Goal: Check status: Check status

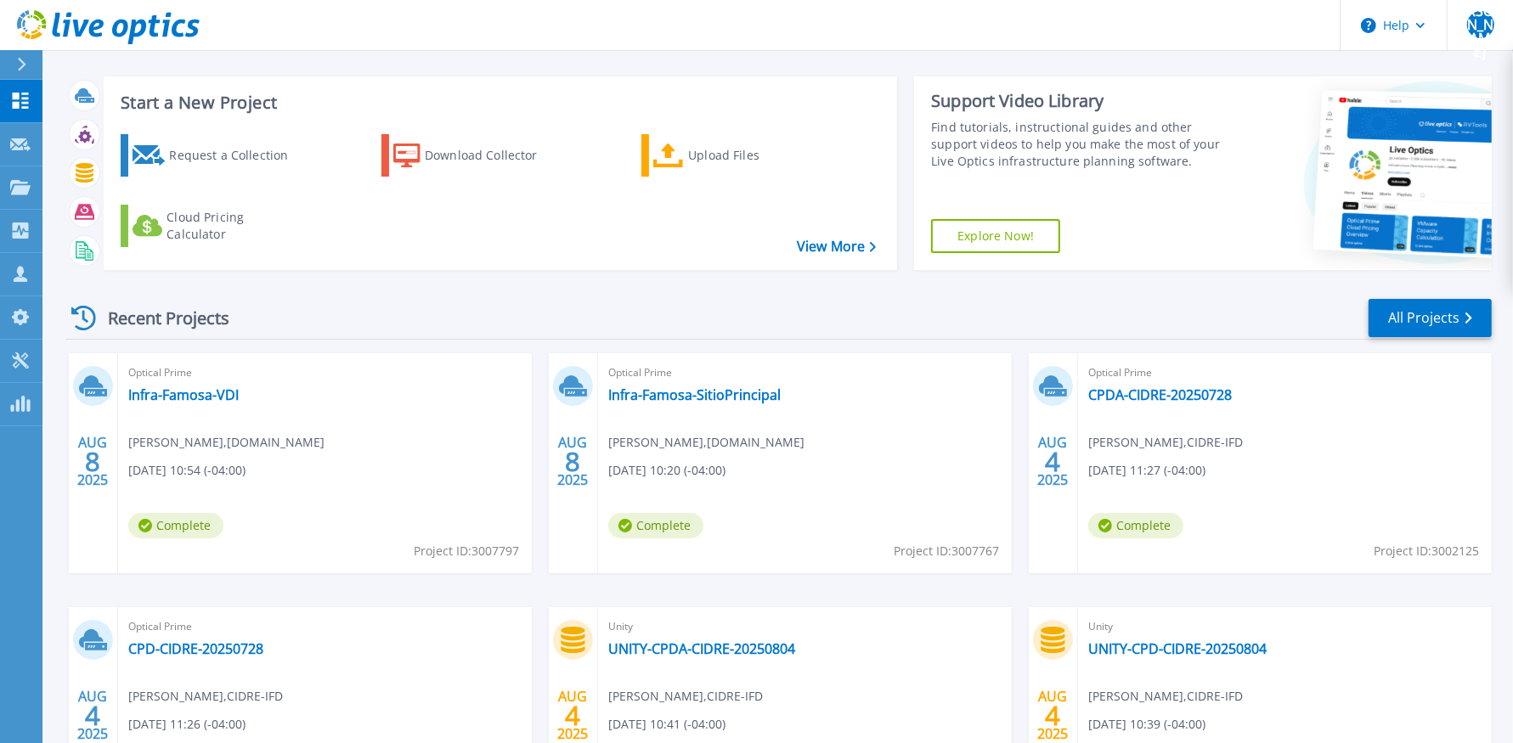
scroll to position [17, 0]
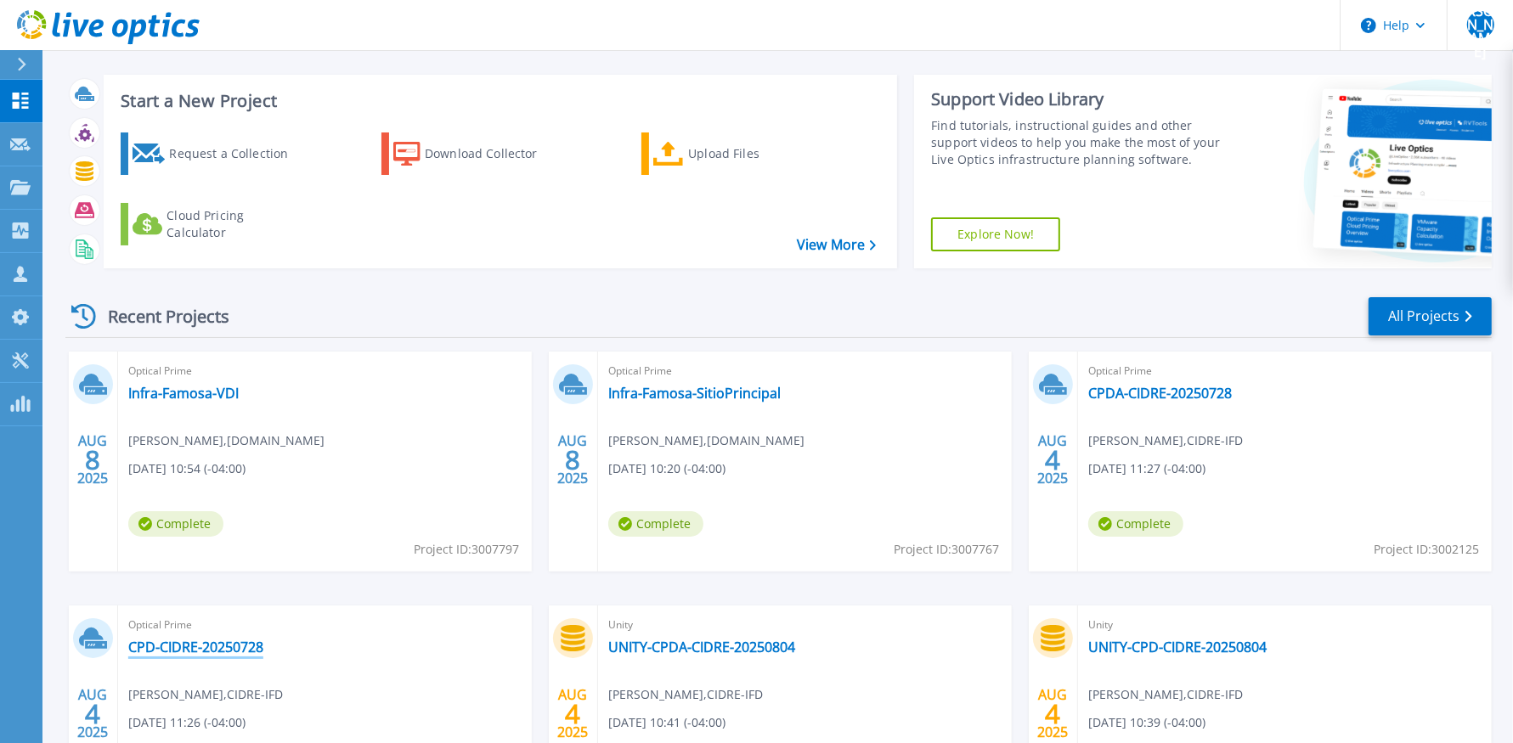
click at [242, 647] on link "CPD-CIDRE-20250728" at bounding box center [195, 647] width 135 height 17
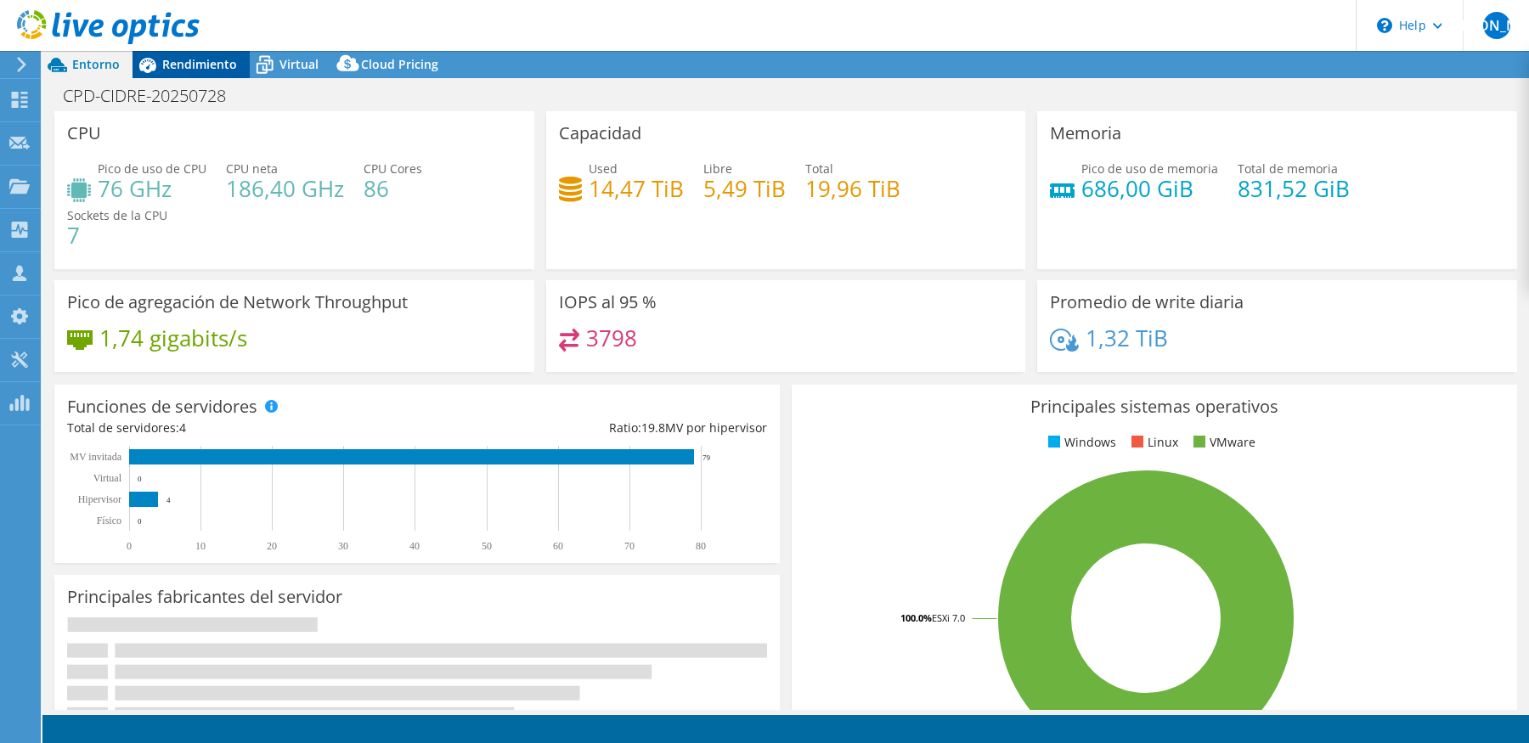
click at [208, 70] on span "Rendimiento" at bounding box center [199, 64] width 75 height 16
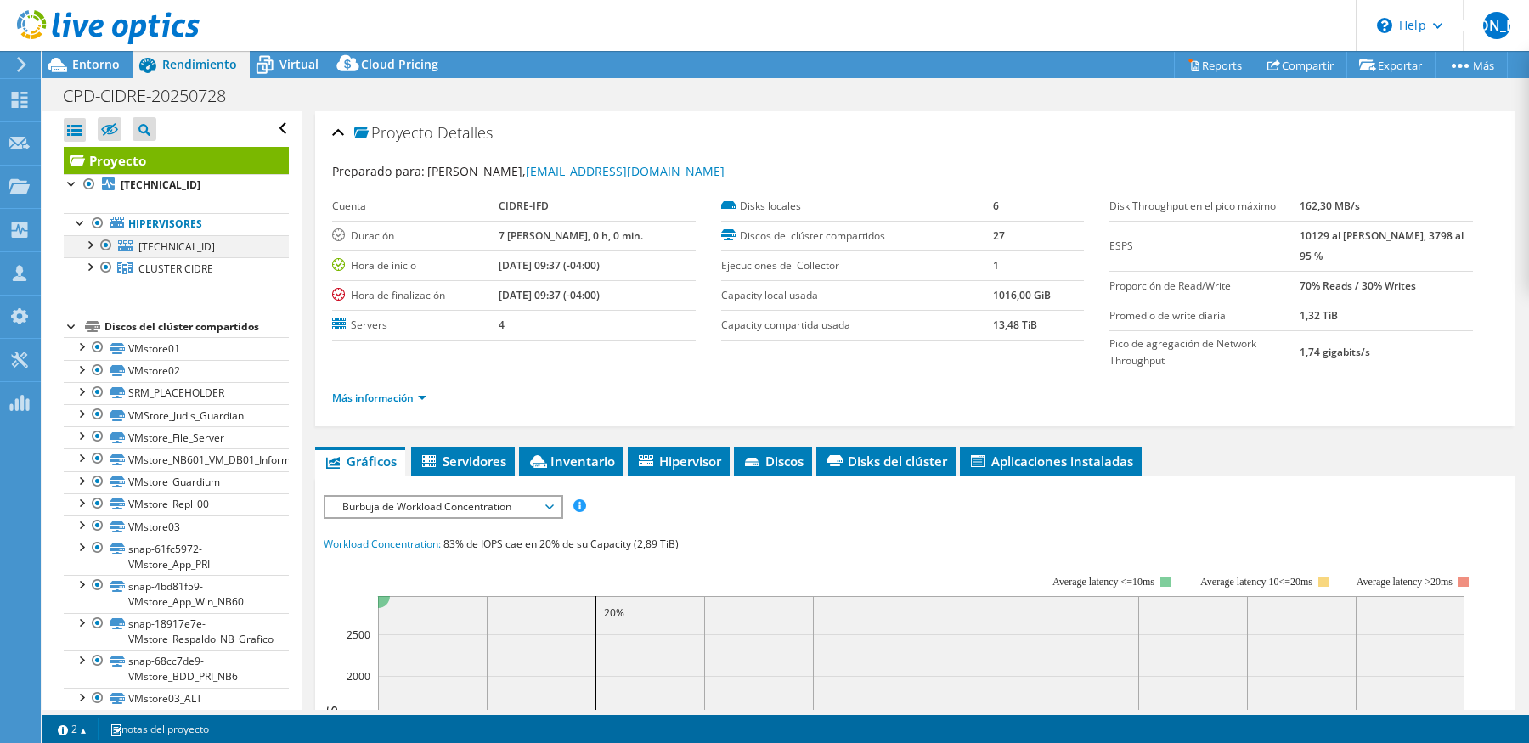
click at [94, 249] on div at bounding box center [89, 243] width 17 height 17
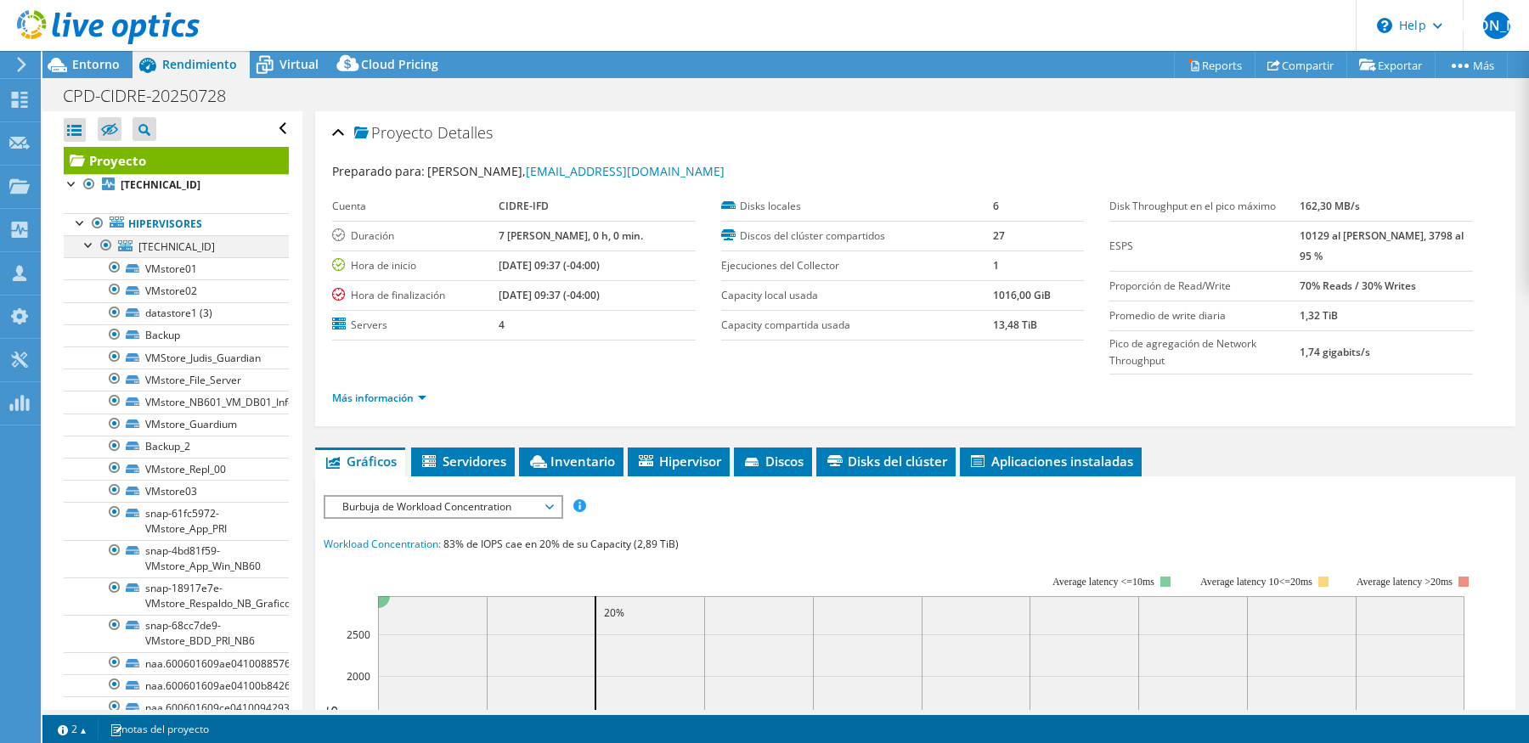
click at [94, 249] on div at bounding box center [89, 243] width 17 height 17
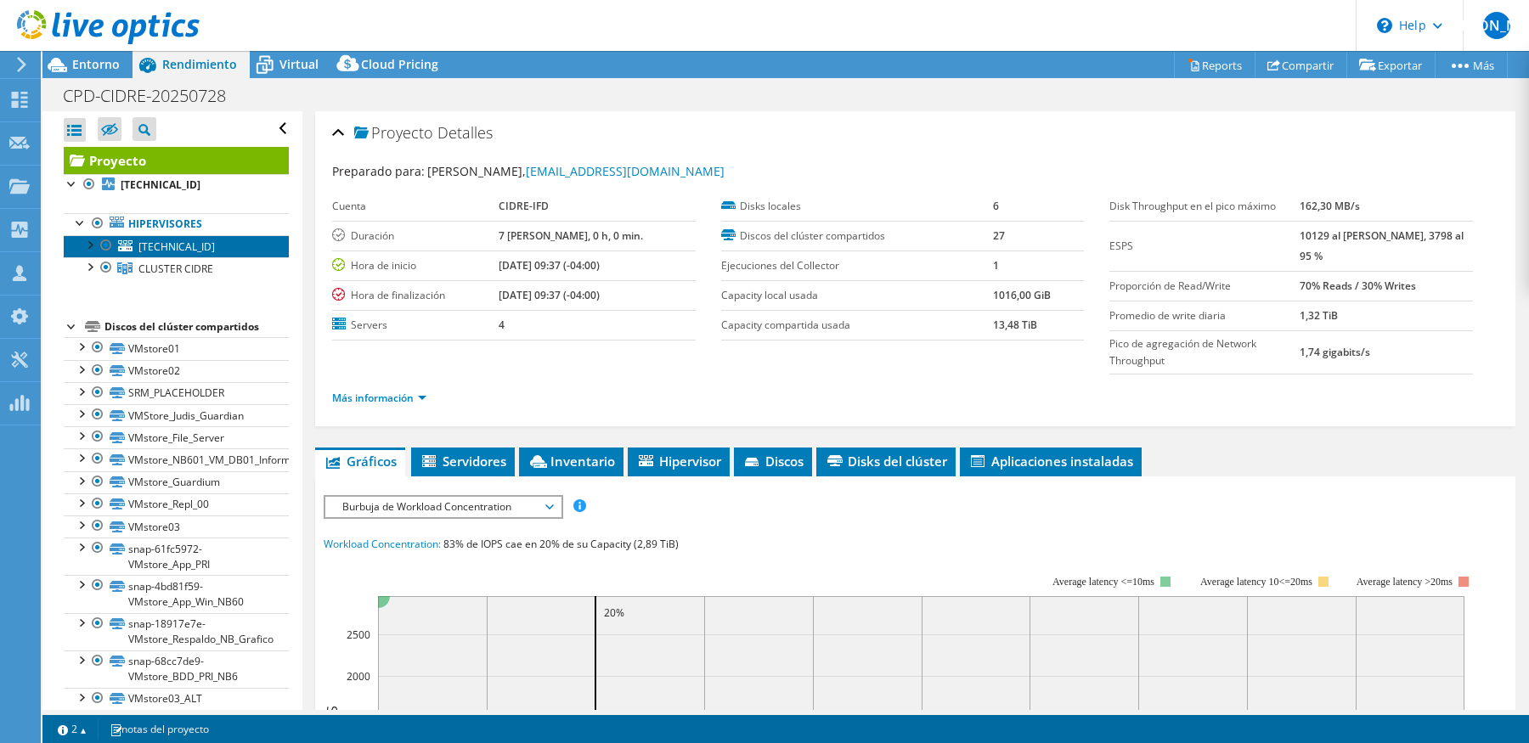
click at [167, 240] on span "10.200.200.104" at bounding box center [176, 247] width 76 height 14
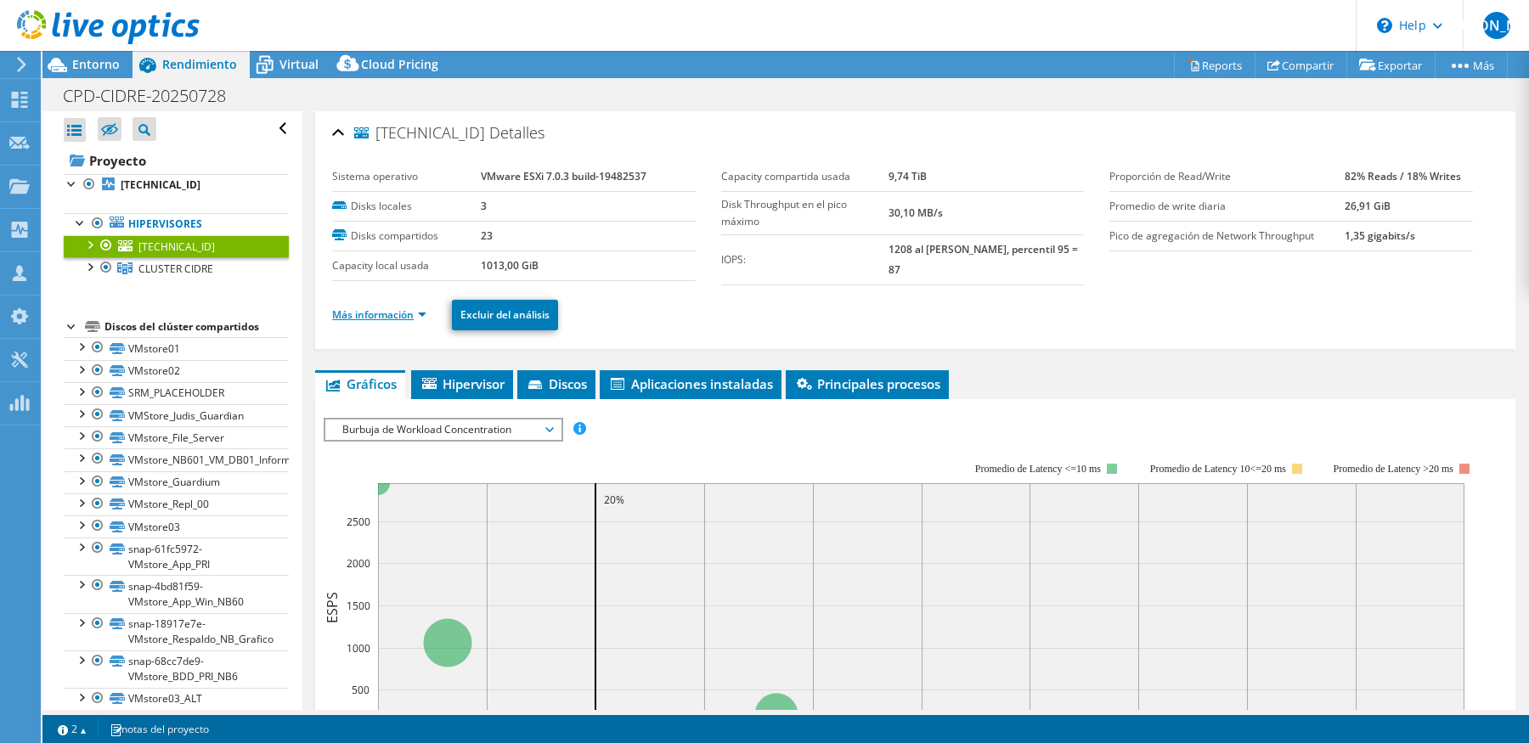
click at [385, 317] on link "Más información" at bounding box center [379, 315] width 94 height 14
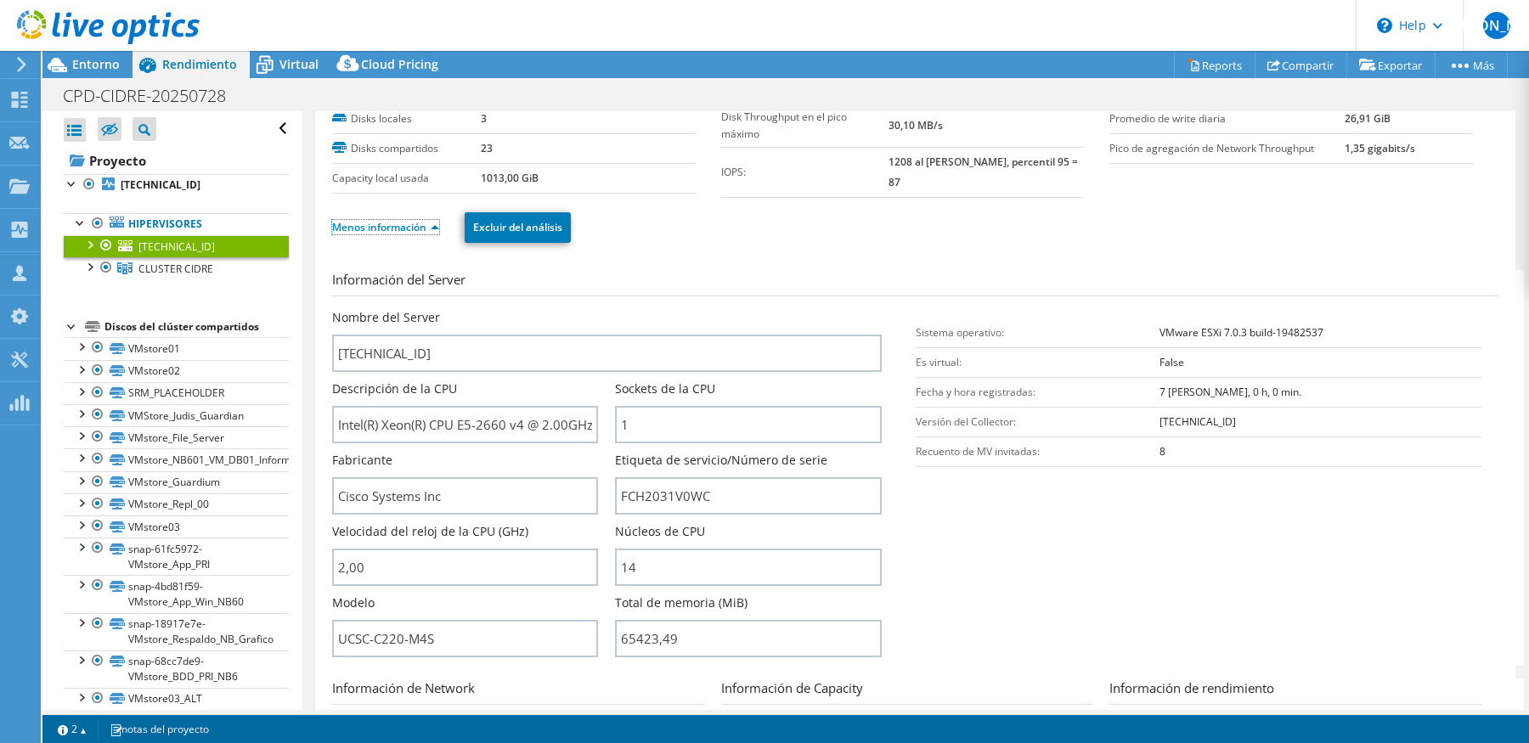
scroll to position [143, 0]
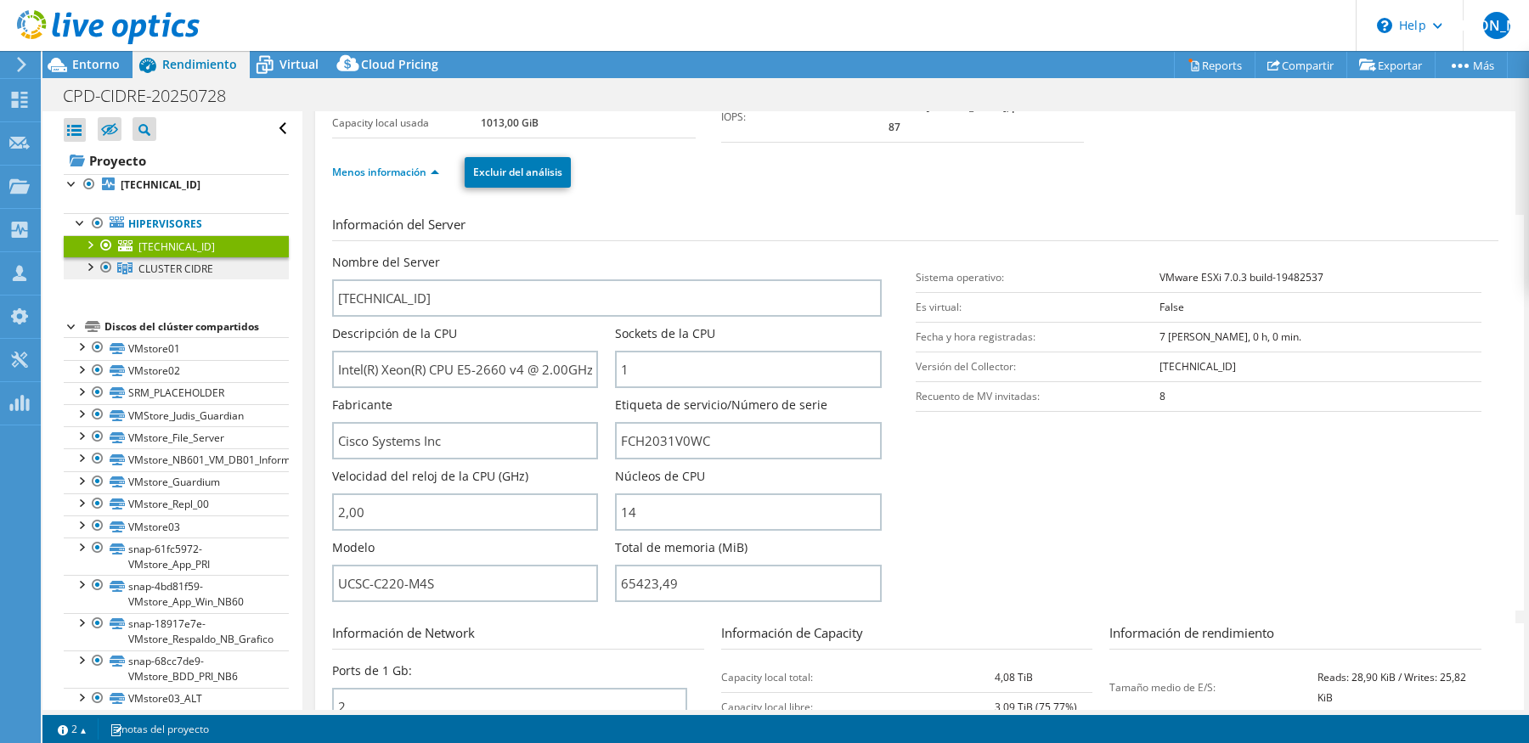
click at [186, 262] on span "CLUSTER CIDRE" at bounding box center [175, 269] width 75 height 14
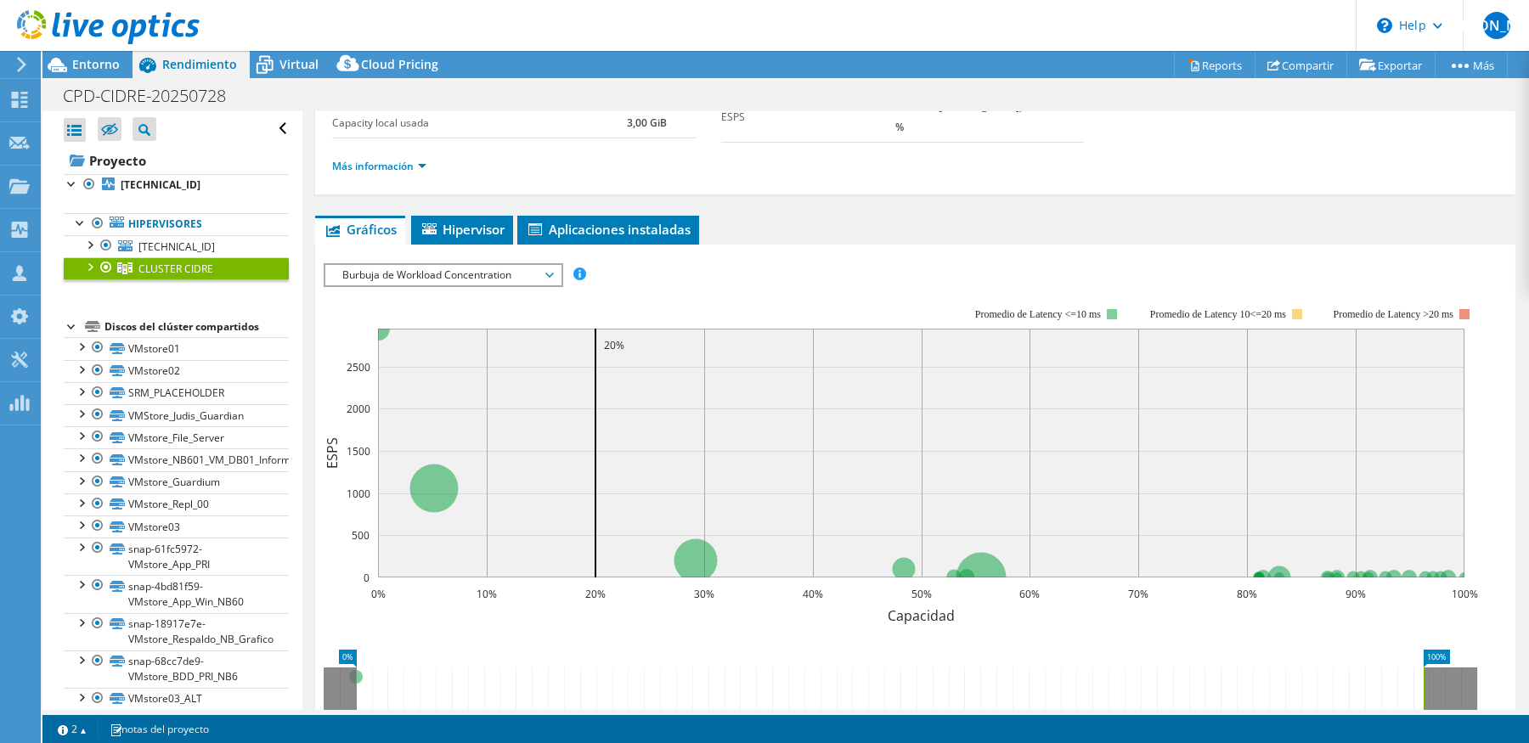
click at [89, 263] on div at bounding box center [89, 265] width 17 height 17
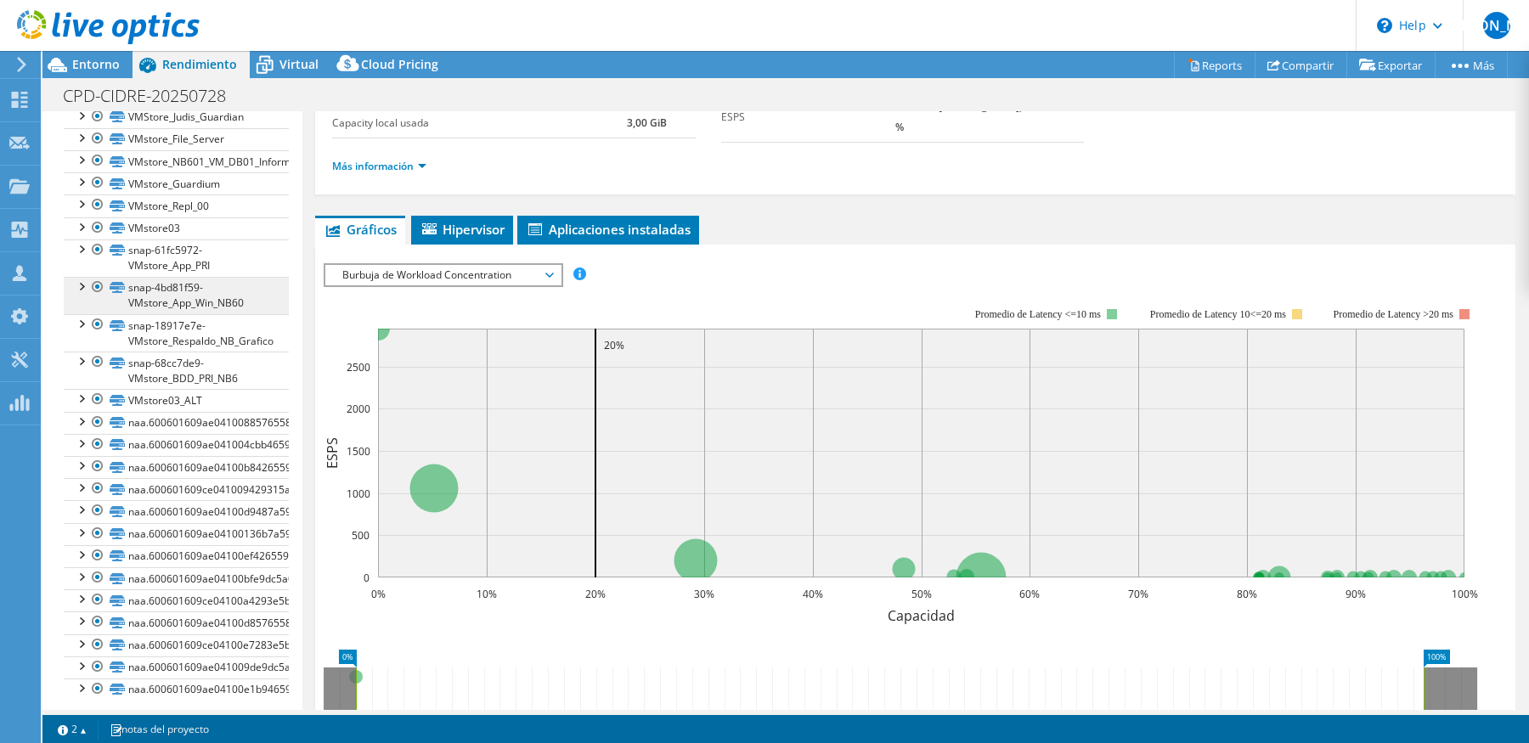
scroll to position [0, 0]
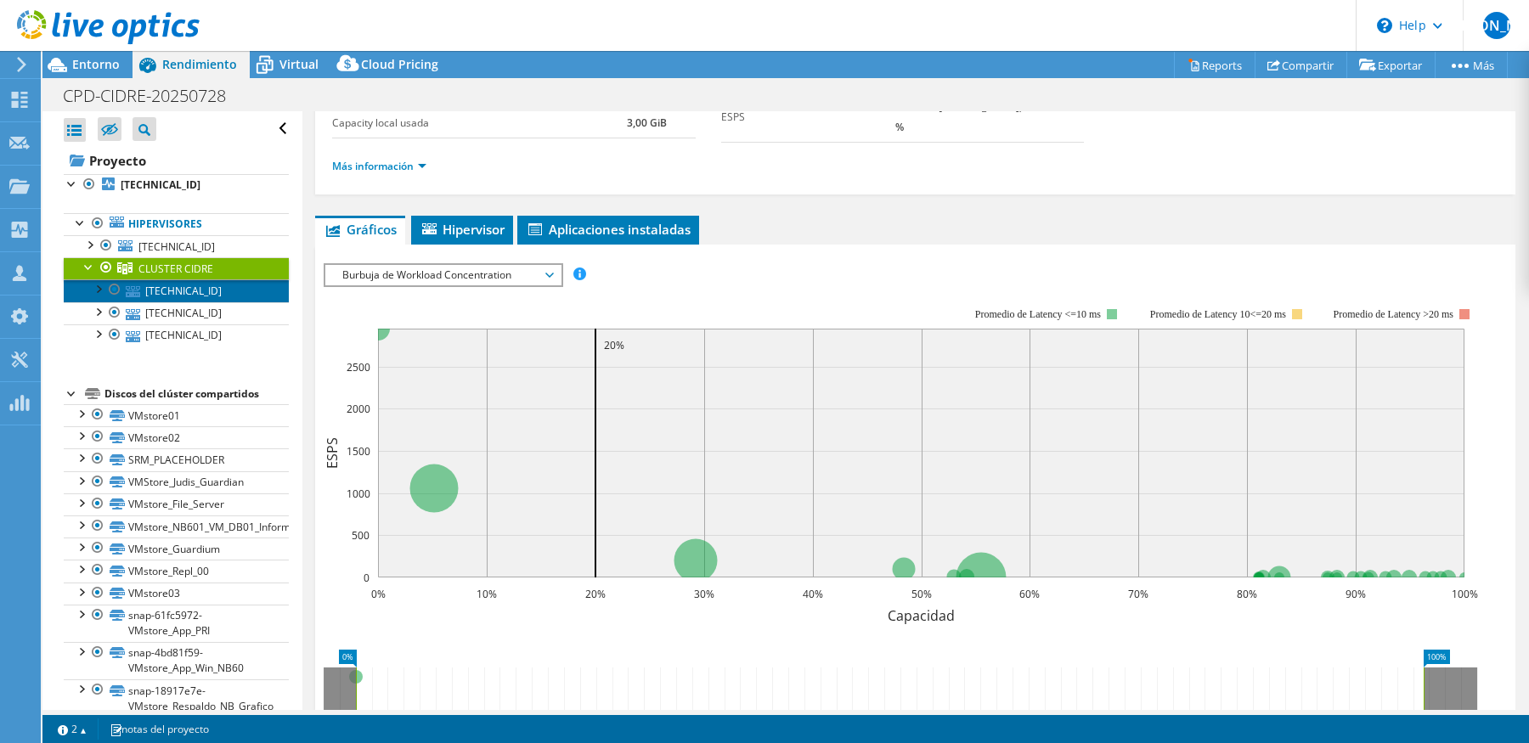
click at [199, 287] on link "10.200.200.100" at bounding box center [176, 290] width 225 height 22
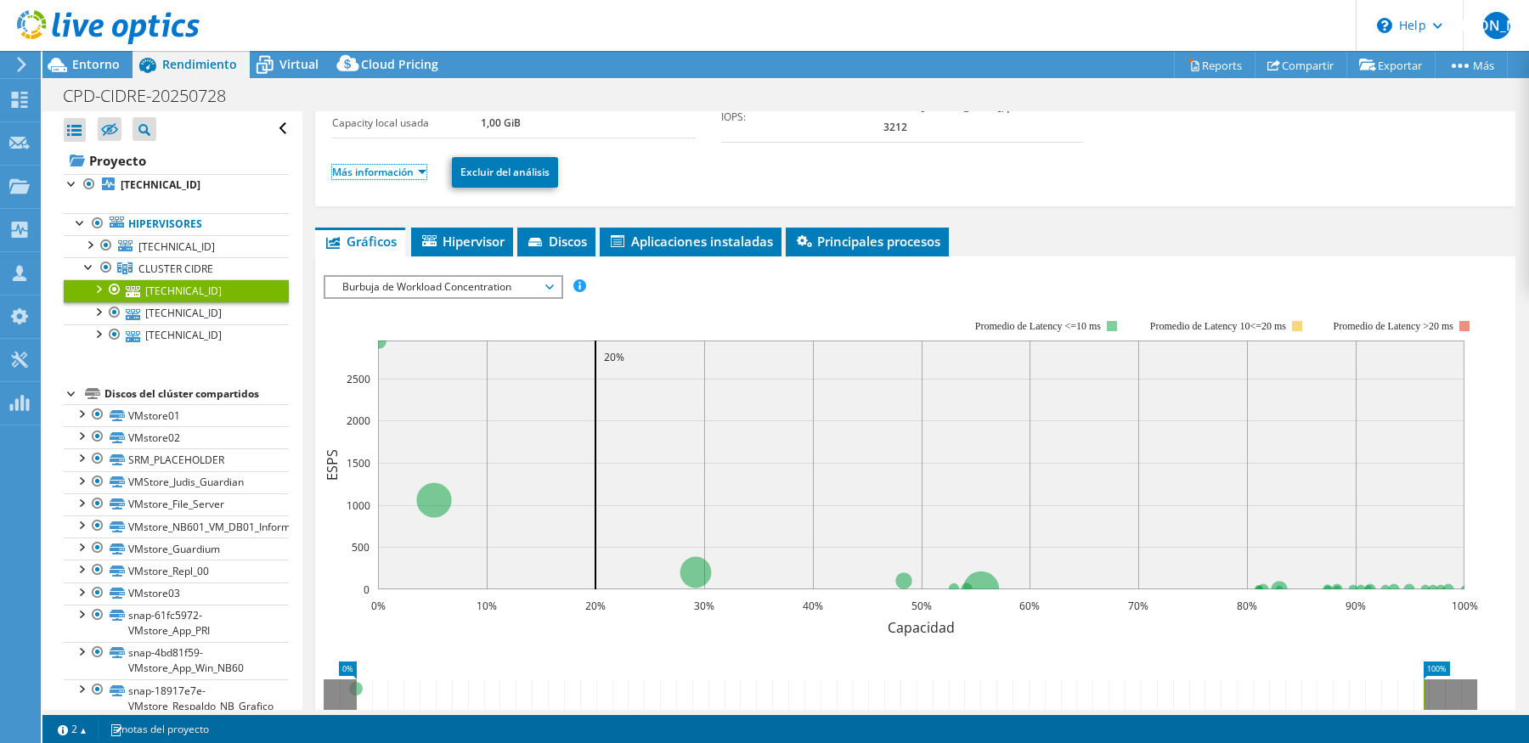
click at [407, 165] on link "Más información" at bounding box center [379, 172] width 94 height 14
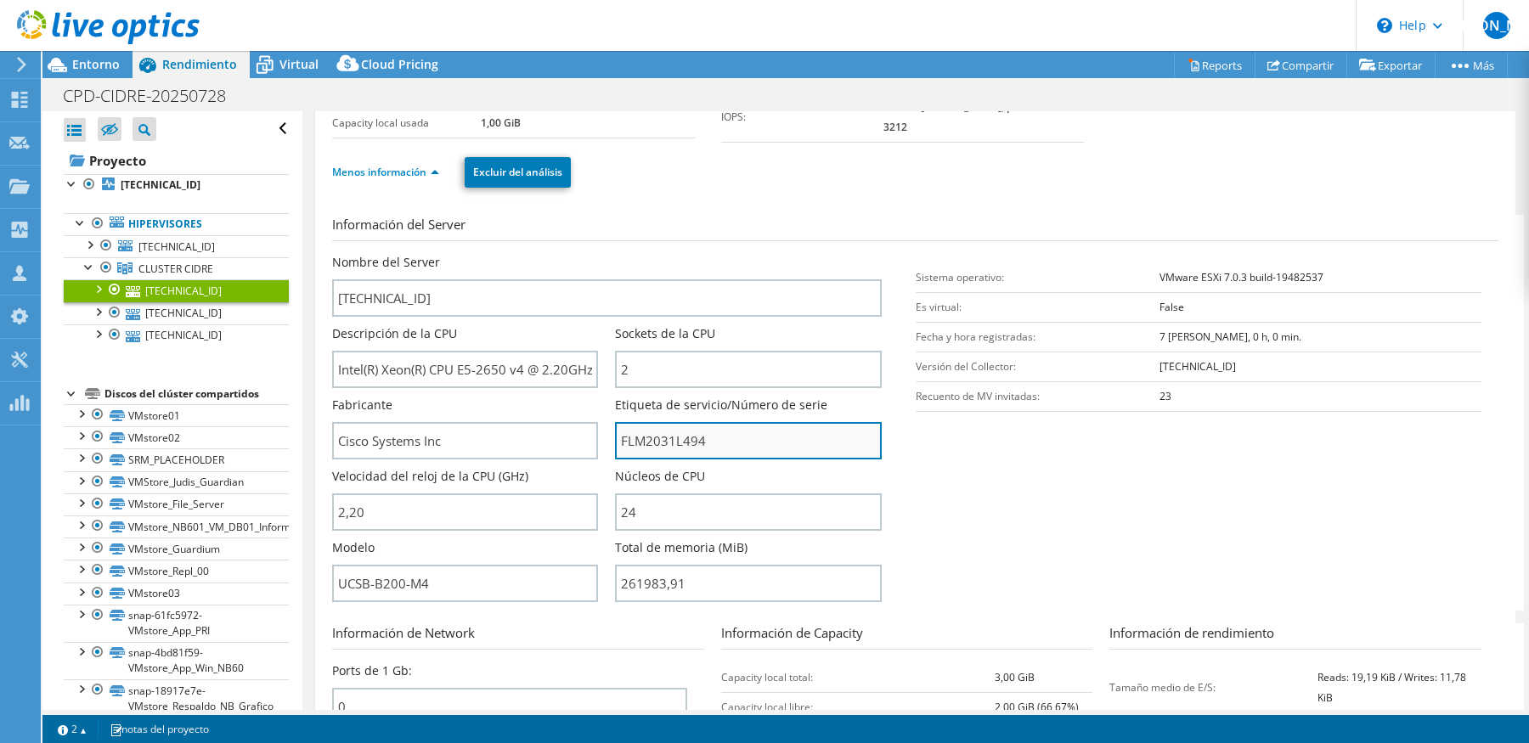
drag, startPoint x: 699, startPoint y: 440, endPoint x: 617, endPoint y: 440, distance: 82.4
click at [617, 440] on input "FLM2031L494" at bounding box center [748, 440] width 266 height 37
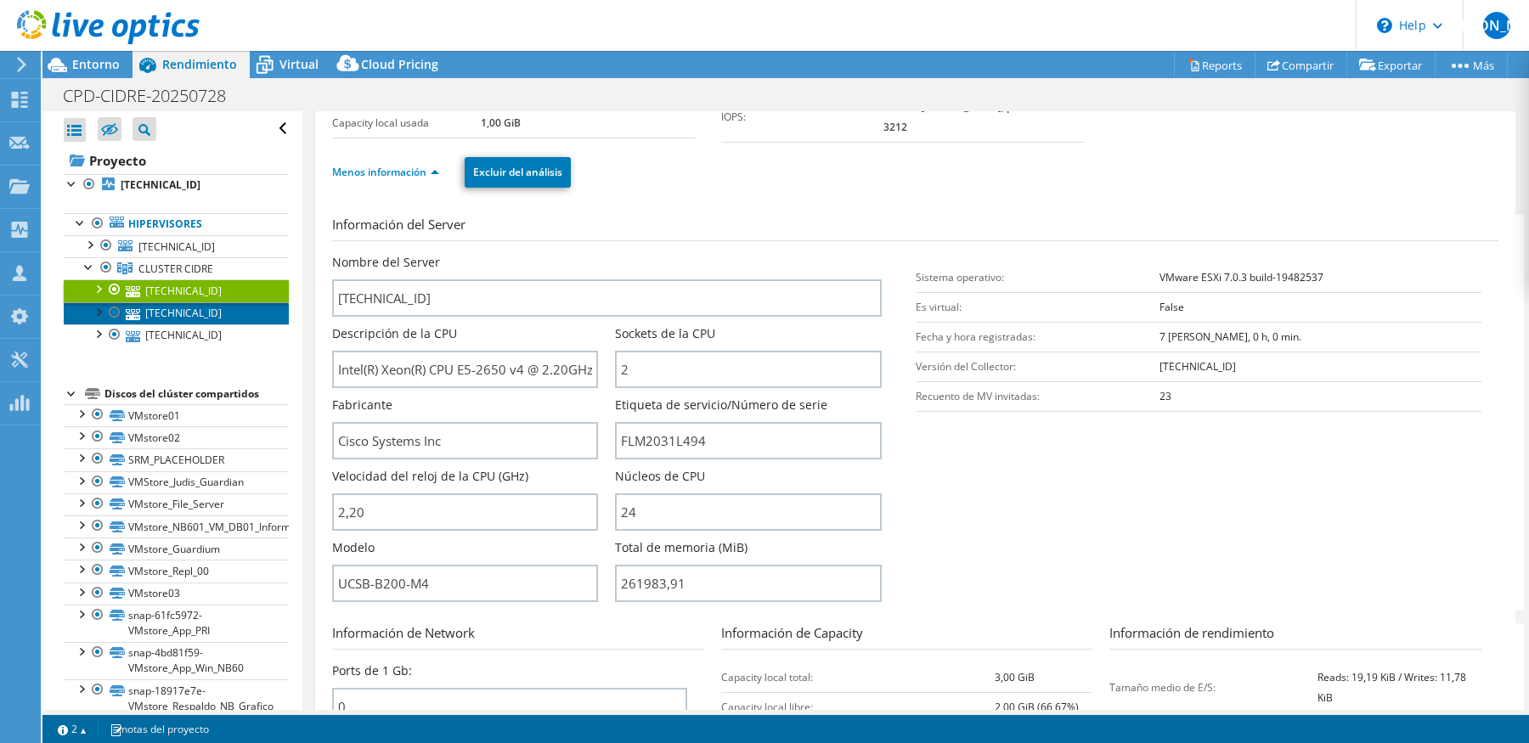
click at [206, 310] on link "10.200.200.102" at bounding box center [176, 313] width 225 height 22
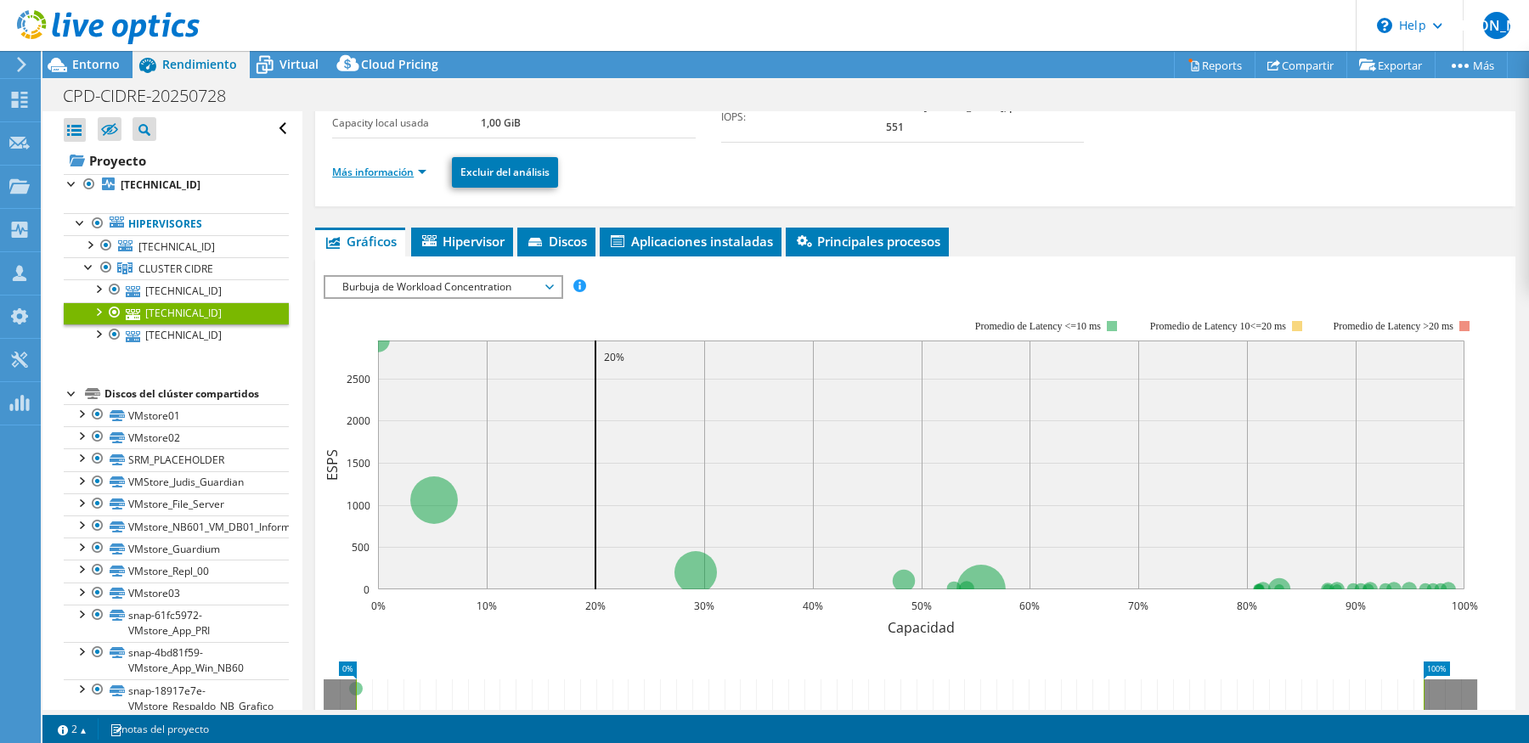
click at [398, 172] on link "Más información" at bounding box center [379, 172] width 94 height 14
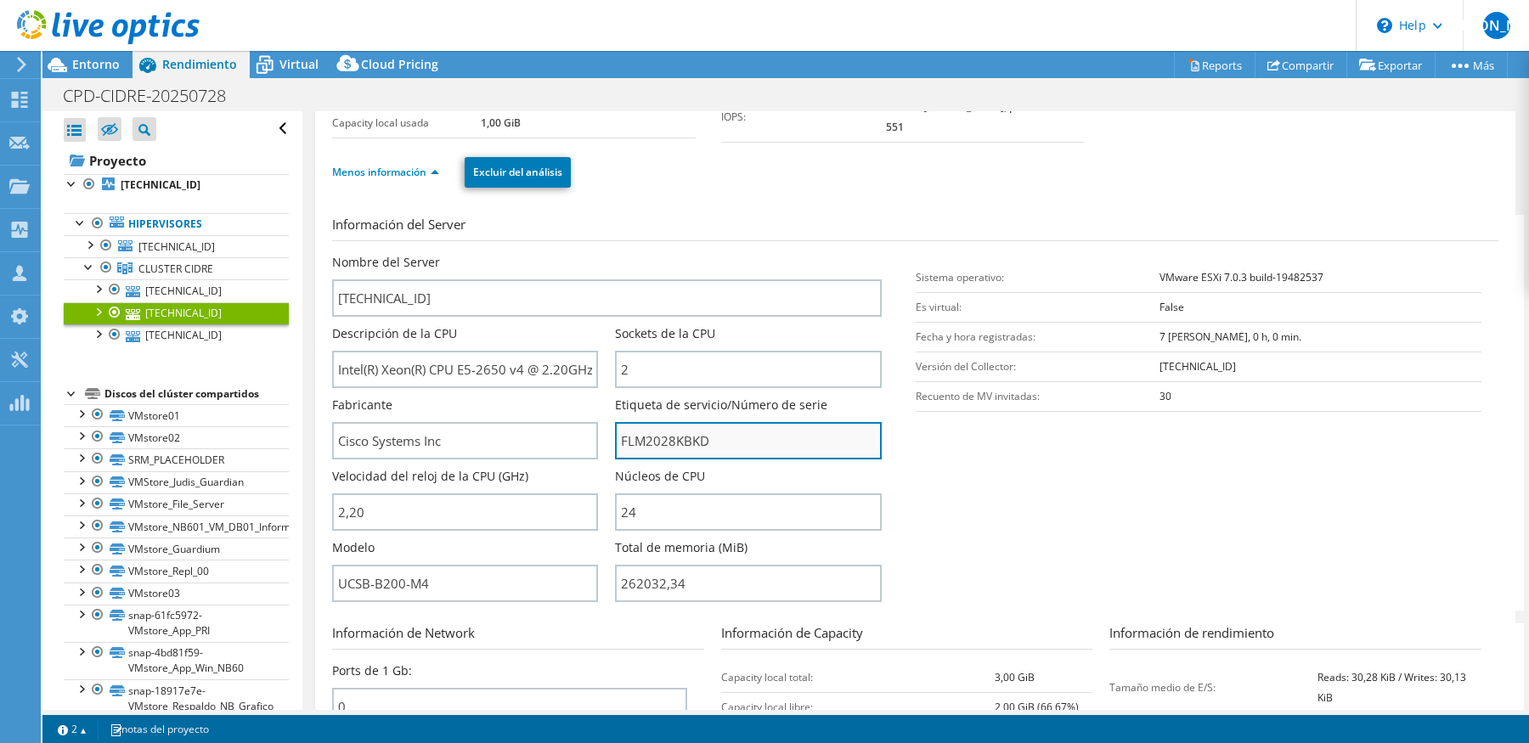
click at [680, 434] on input "FLM2028KBKD" at bounding box center [748, 440] width 266 height 37
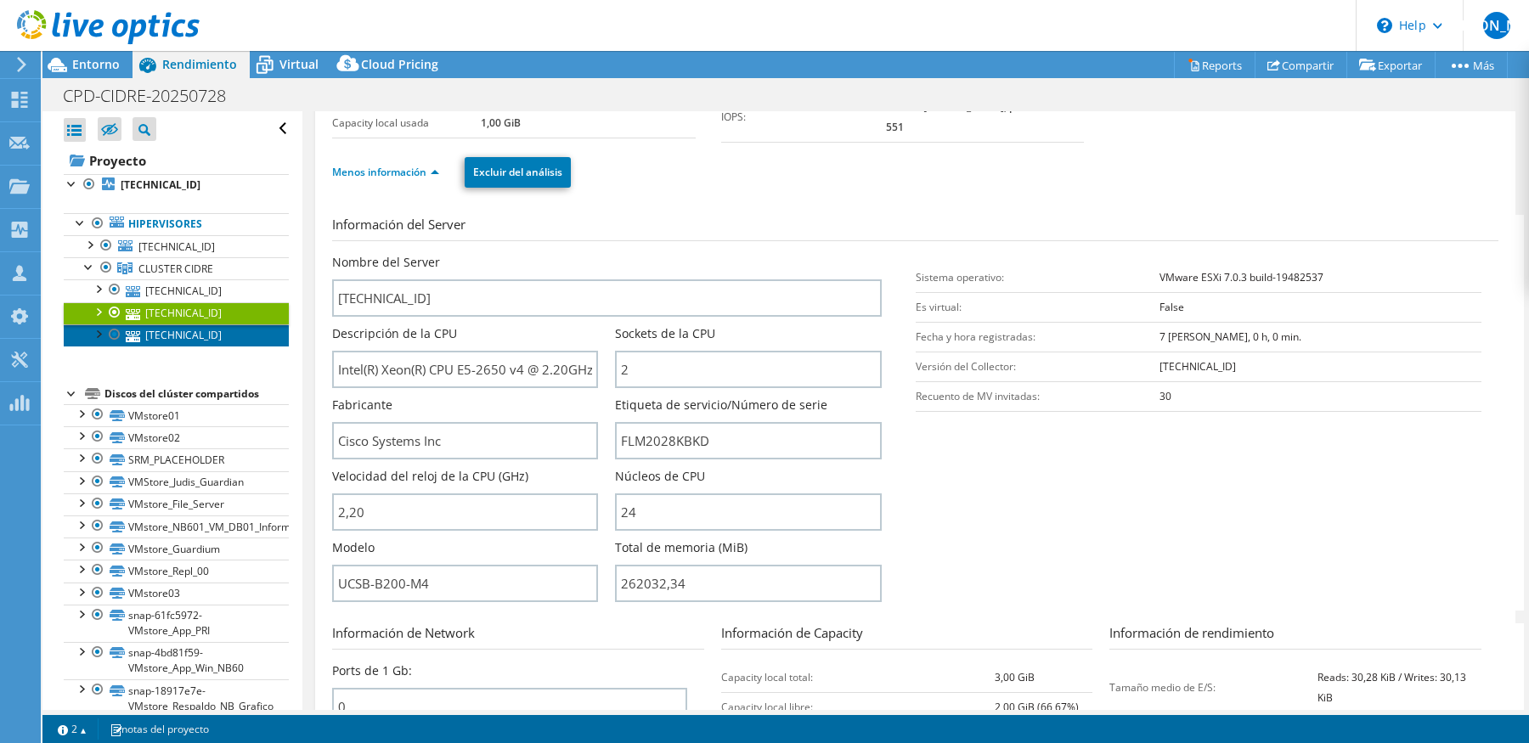
click at [200, 329] on link "10.200.200.101" at bounding box center [176, 336] width 225 height 22
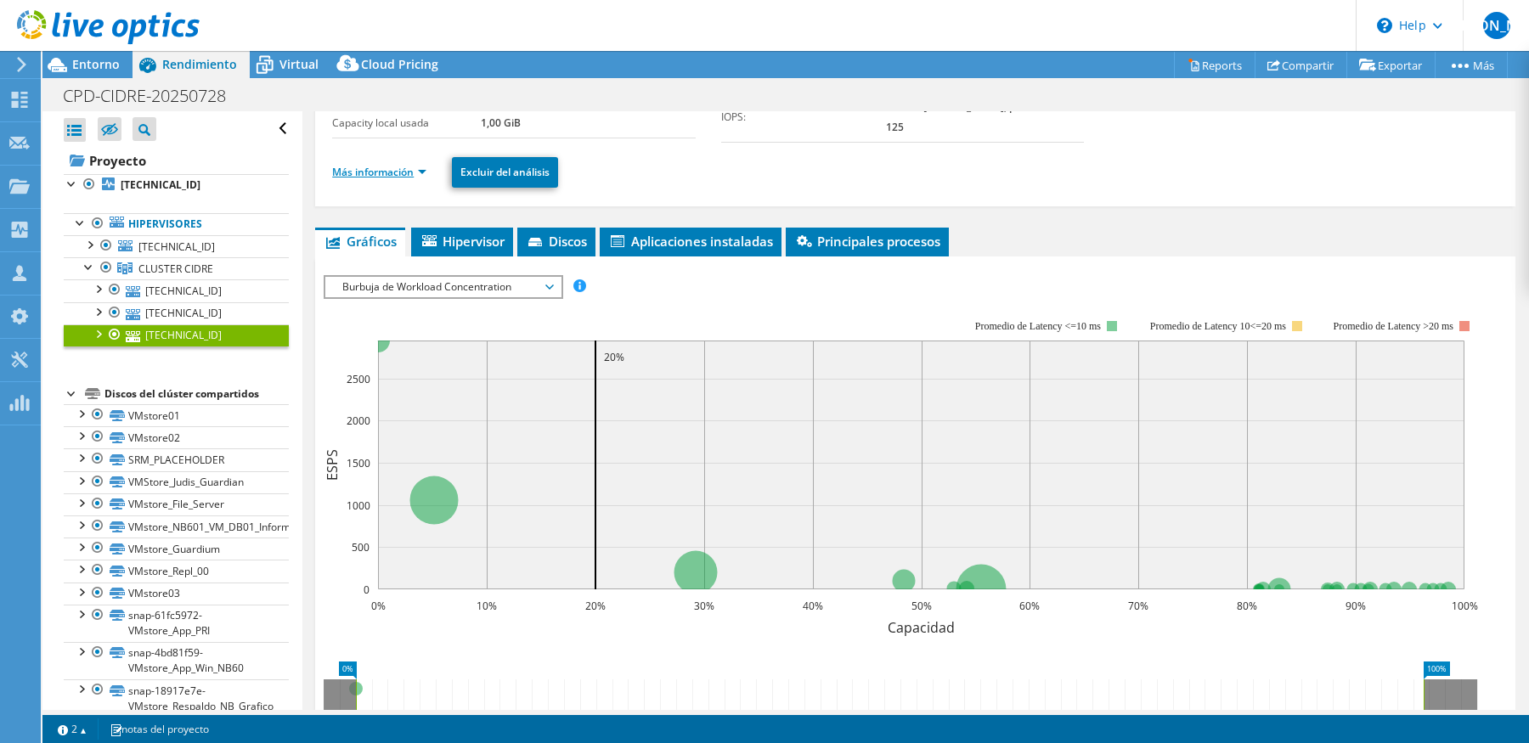
click at [388, 167] on link "Más información" at bounding box center [379, 172] width 94 height 14
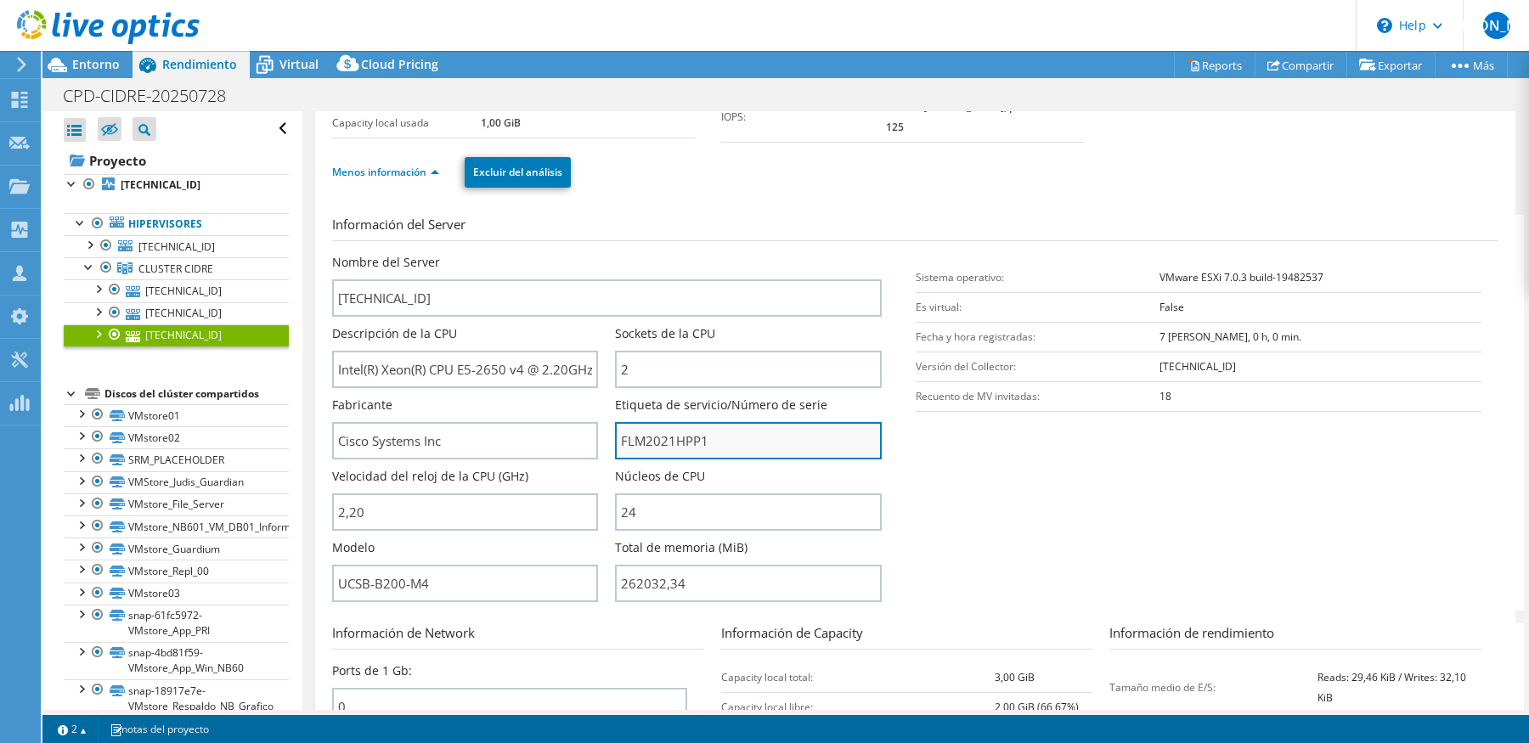
click at [650, 438] on input "FLM2021HPP1" at bounding box center [748, 440] width 266 height 37
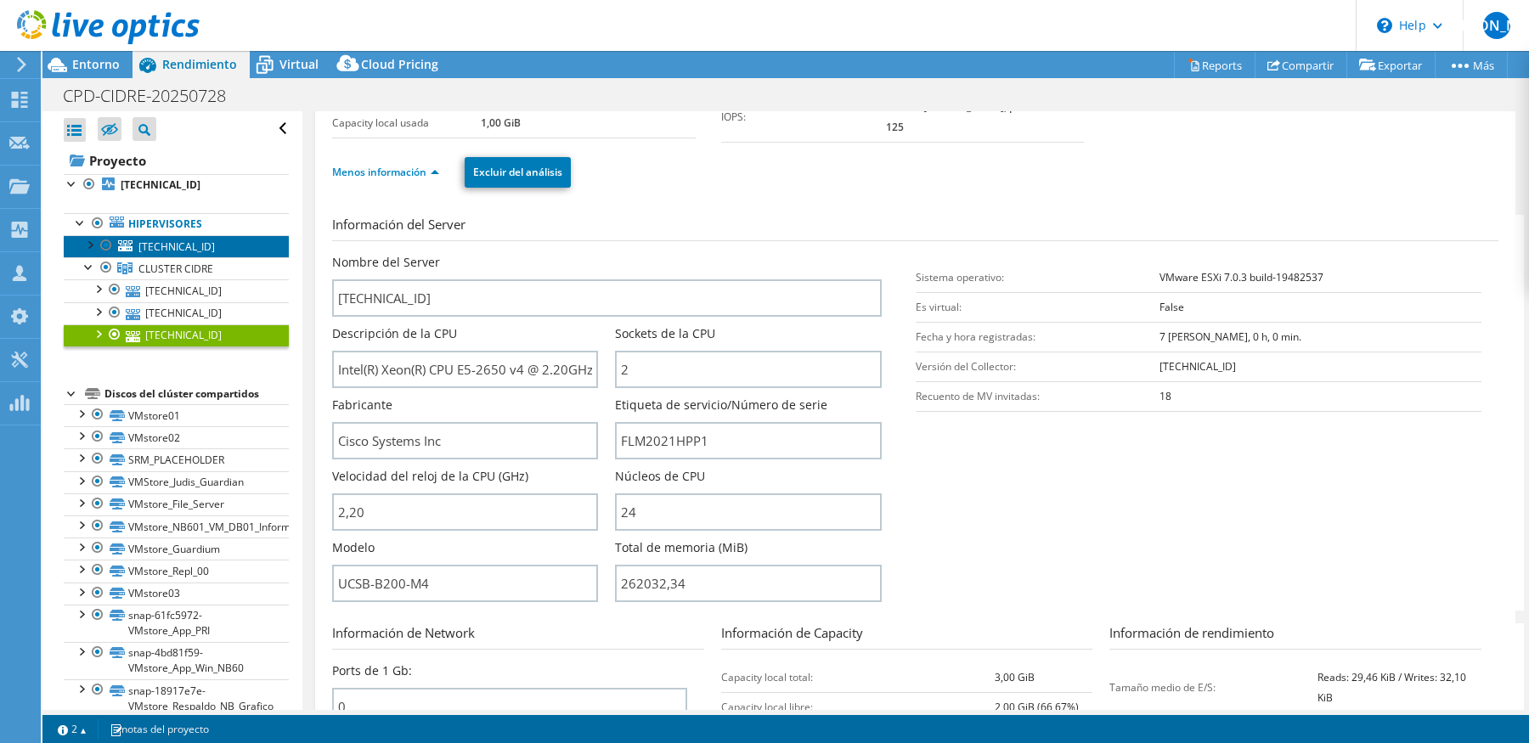
click at [186, 244] on span "10.200.200.104" at bounding box center [176, 247] width 76 height 14
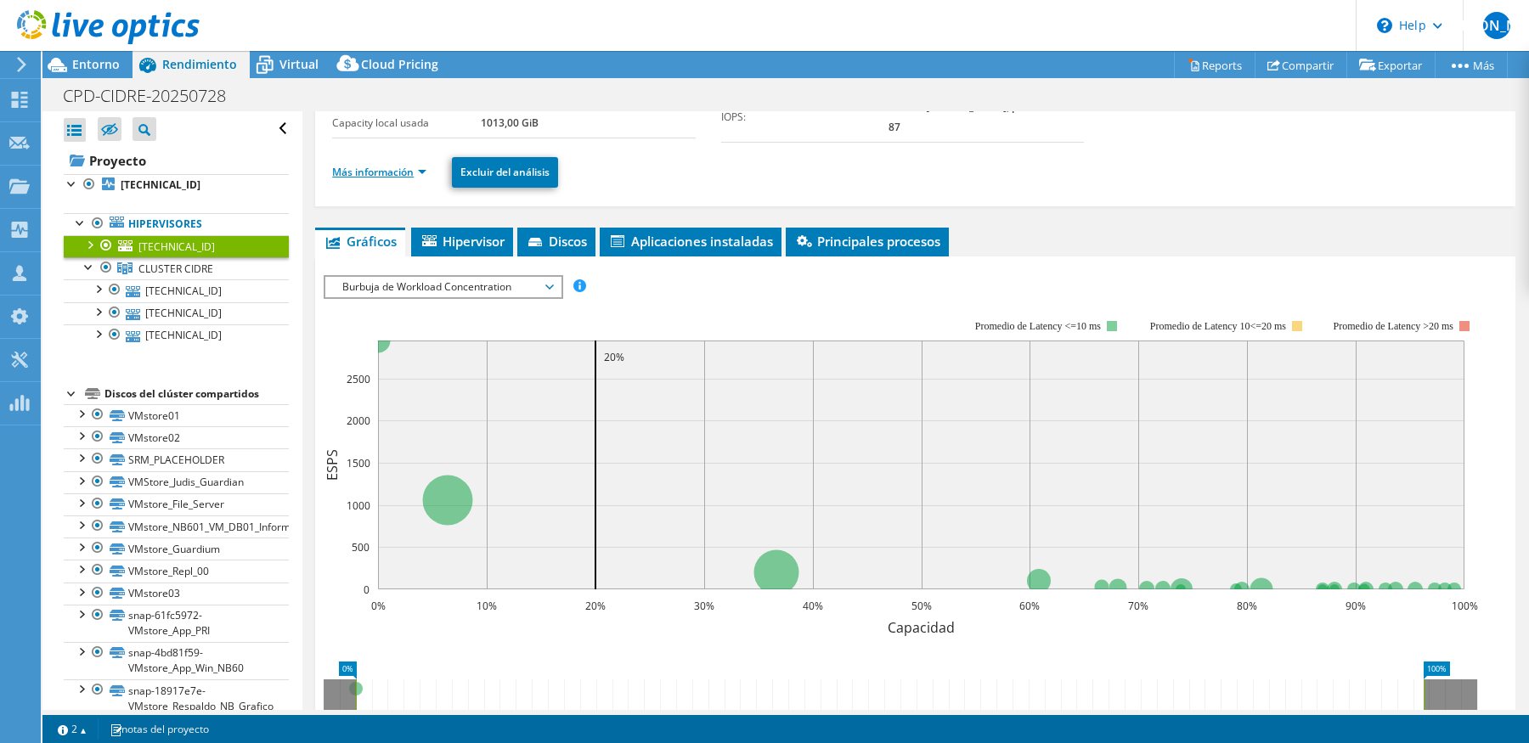
click at [401, 169] on link "Más información" at bounding box center [379, 172] width 94 height 14
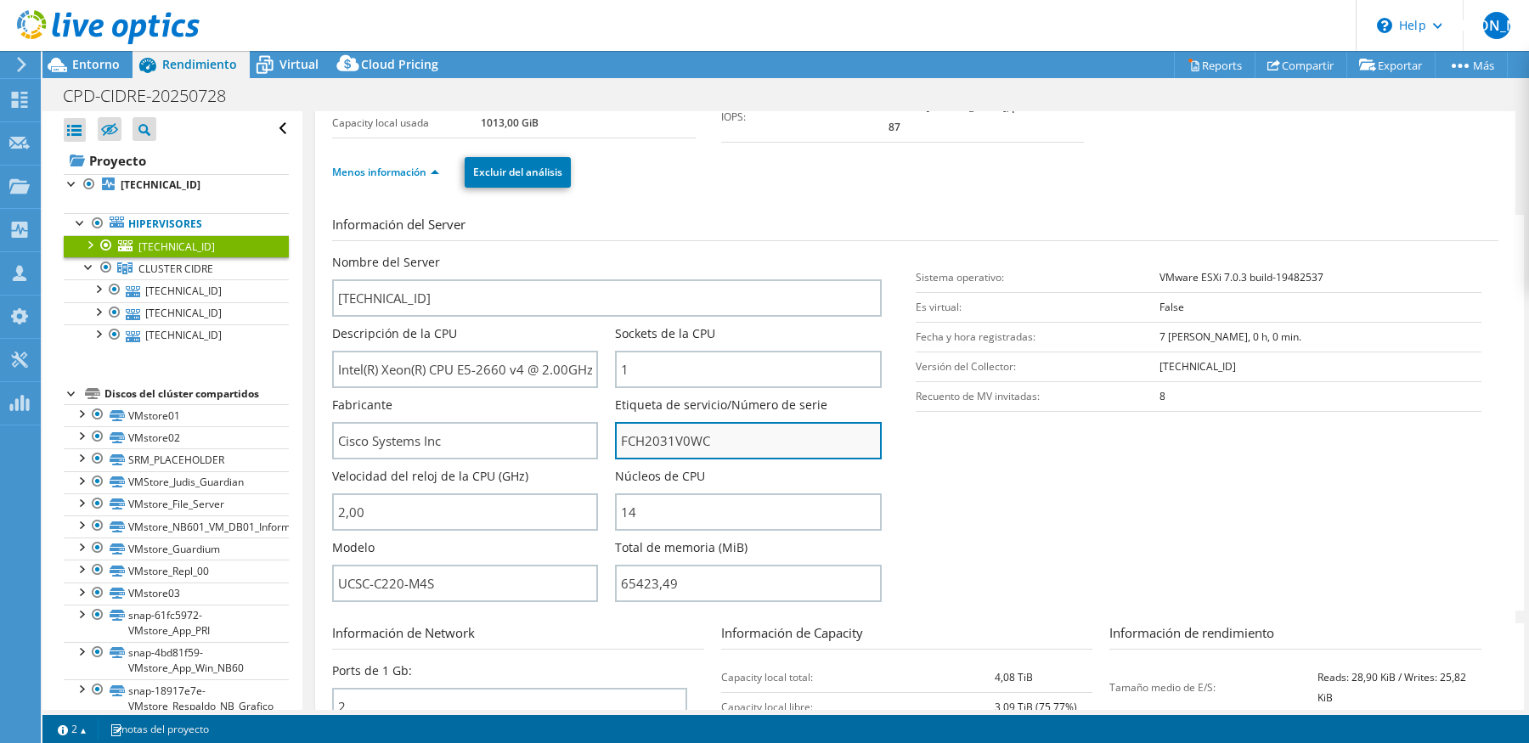
click at [674, 449] on input "FCH2031V0WC" at bounding box center [748, 440] width 266 height 37
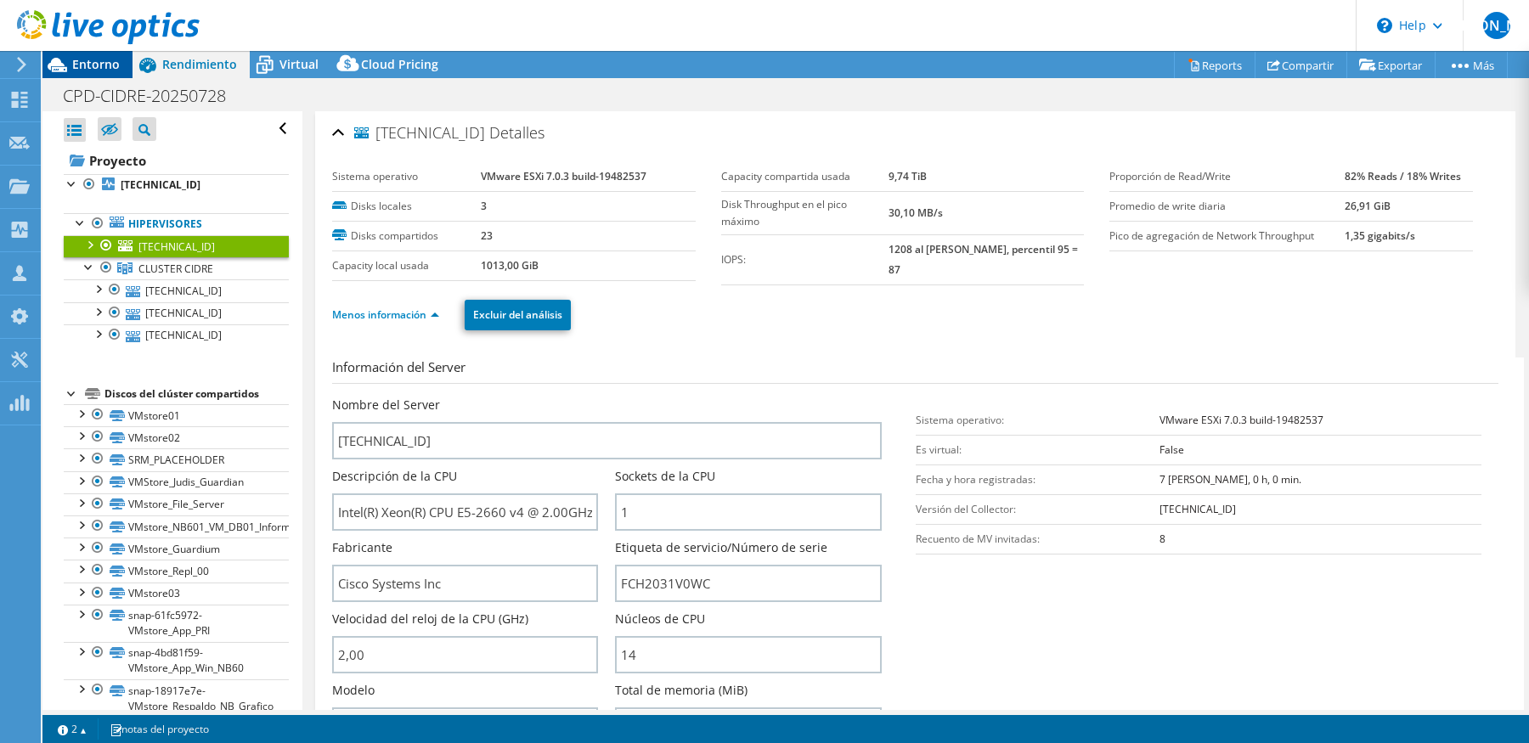
click at [121, 68] on div "Entorno" at bounding box center [87, 64] width 90 height 27
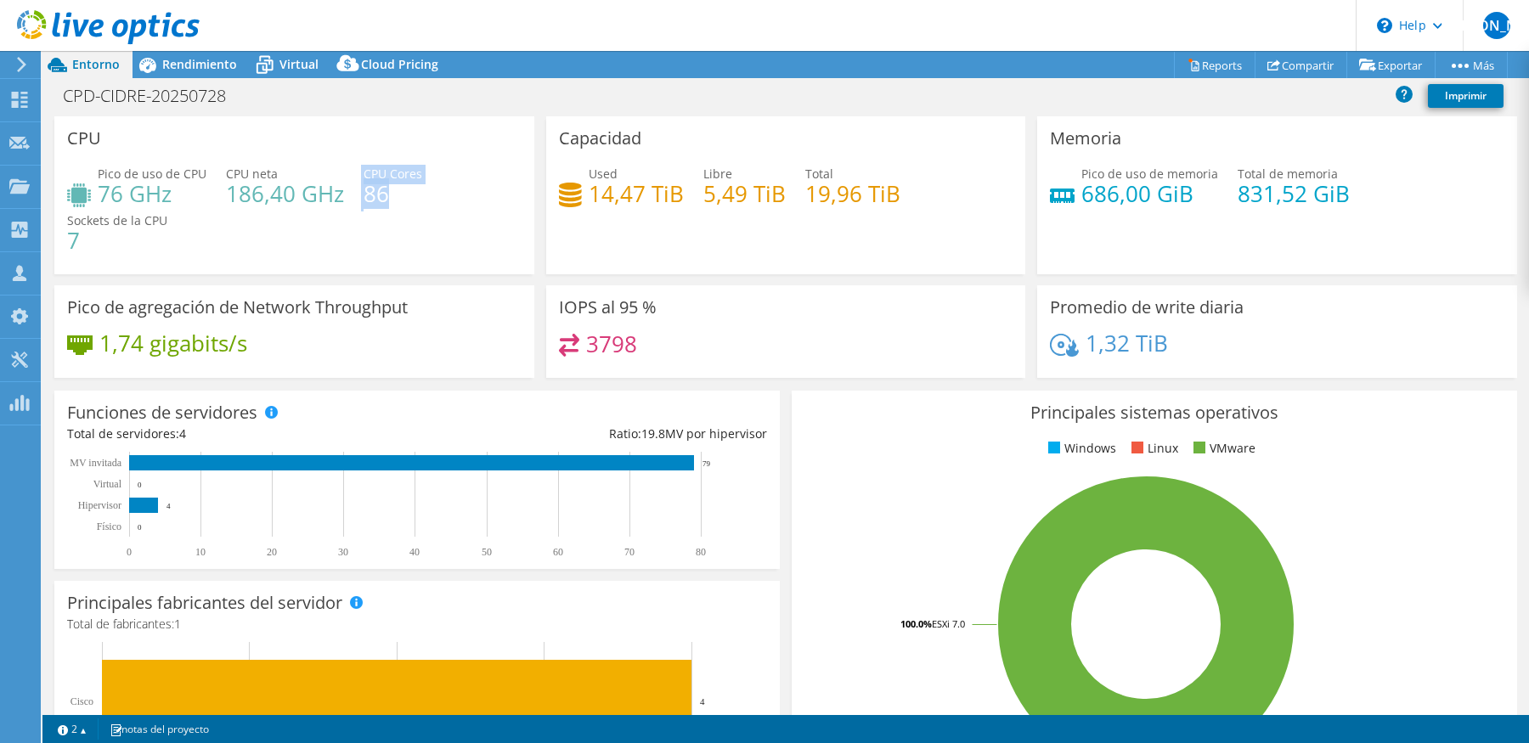
drag, startPoint x: 388, startPoint y: 195, endPoint x: 352, endPoint y: 195, distance: 36.5
click at [352, 195] on div "Pico de uso de CPU 76 GHz CPU neta 186,40 GHz CPU Cores 86 Sockets de la CPU 7" at bounding box center [294, 216] width 455 height 102
click at [364, 192] on h4 "86" at bounding box center [393, 193] width 59 height 19
drag, startPoint x: 387, startPoint y: 189, endPoint x: 365, endPoint y: 193, distance: 22.3
click at [365, 193] on h4 "86" at bounding box center [393, 193] width 59 height 19
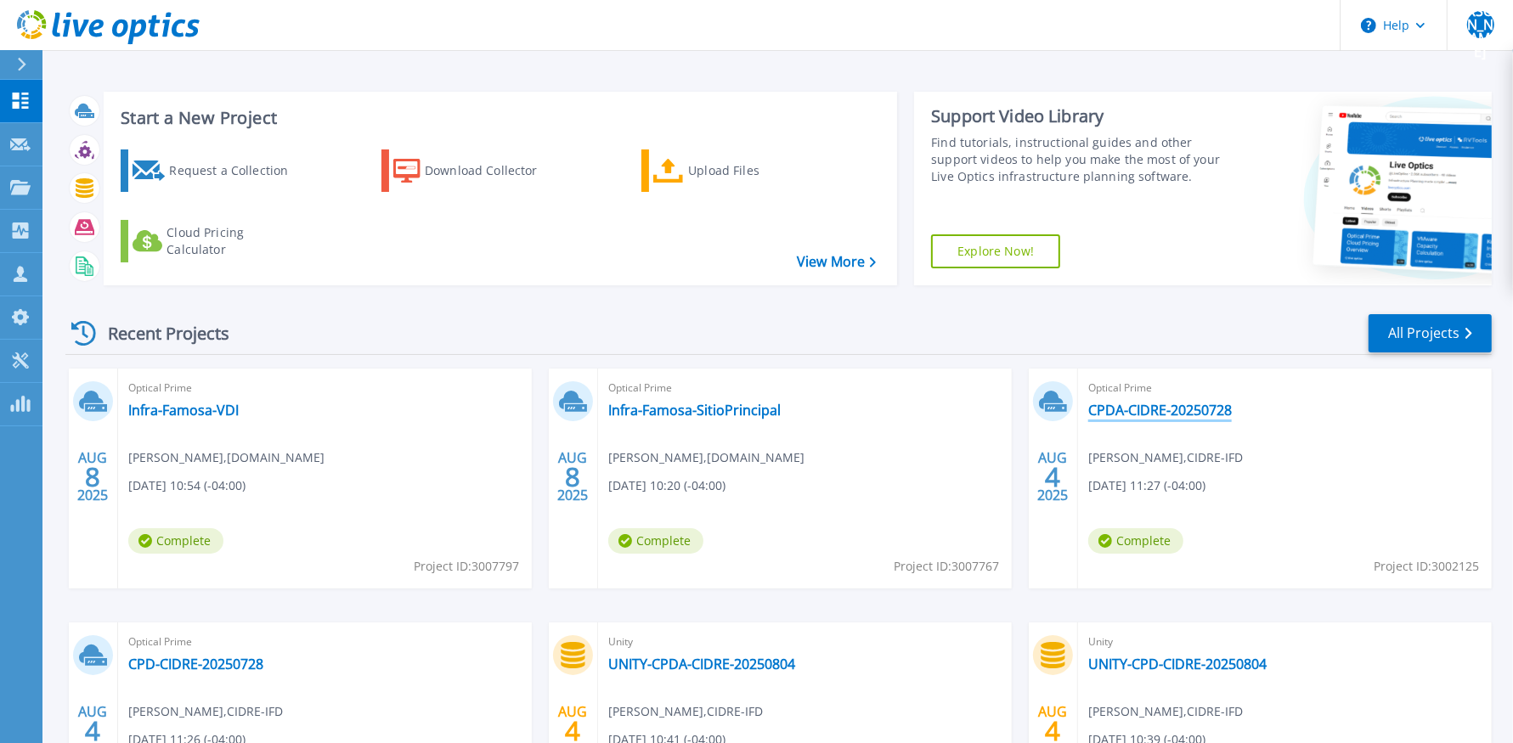
click at [1166, 414] on link "CPDA-CIDRE-20250728" at bounding box center [1160, 410] width 144 height 17
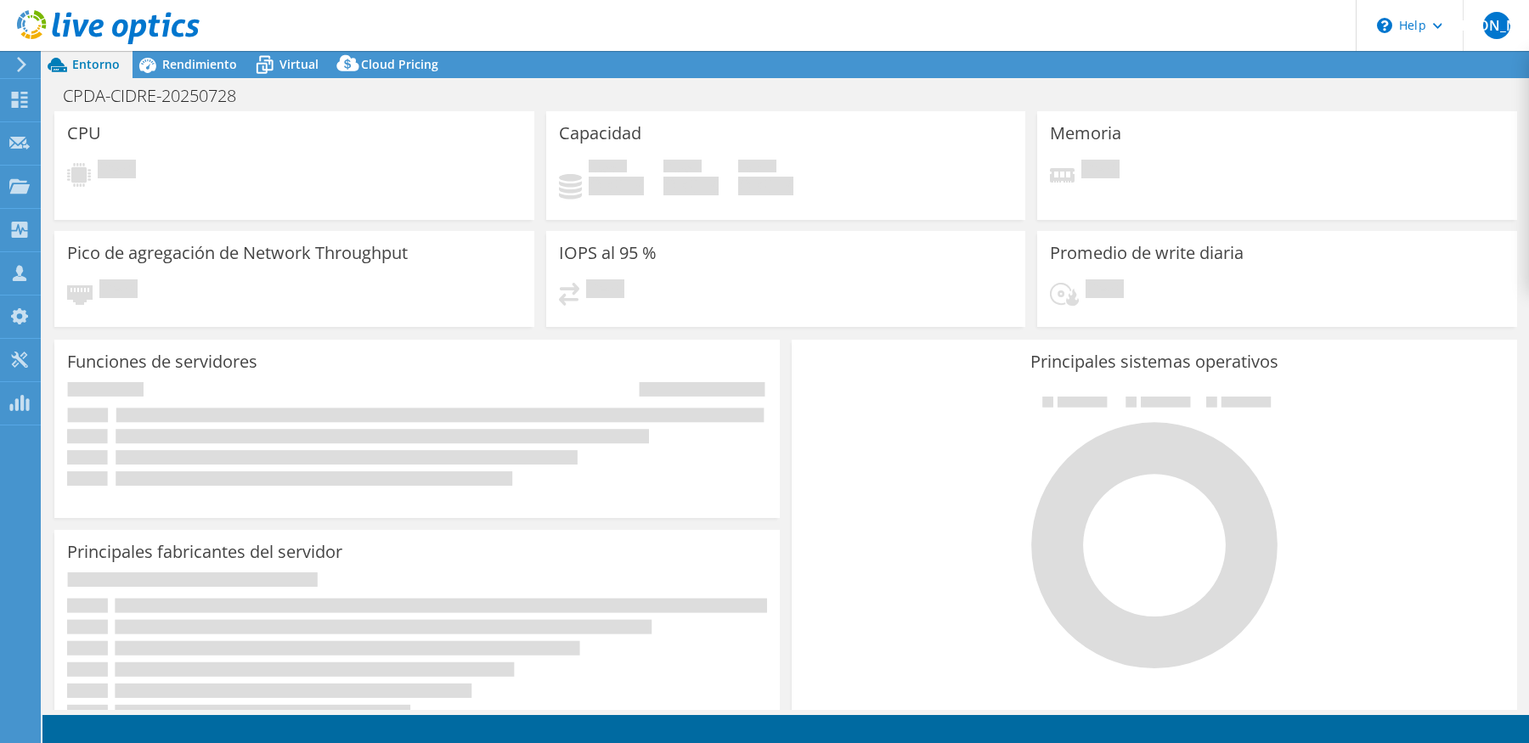
select select "USD"
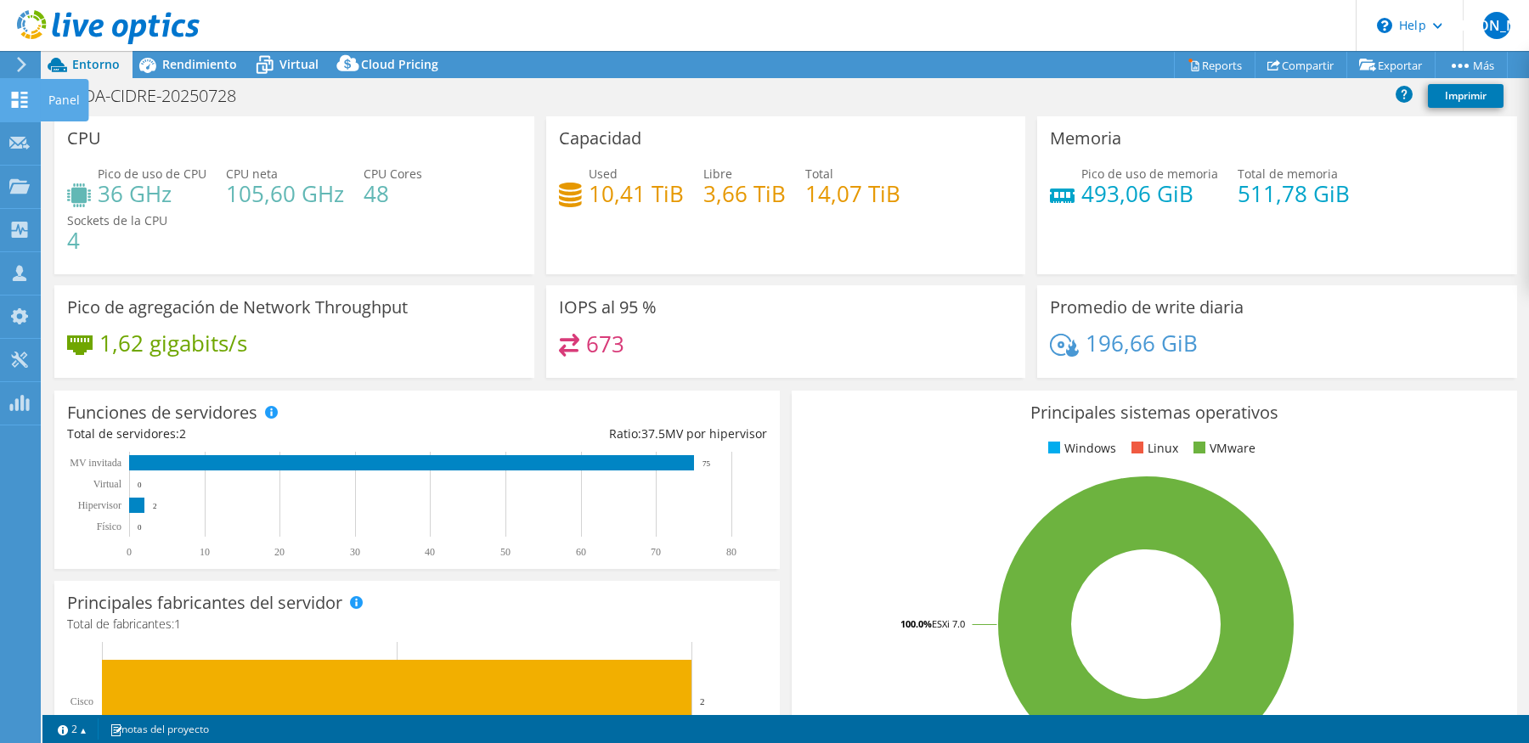
click at [20, 102] on icon at bounding box center [19, 100] width 20 height 16
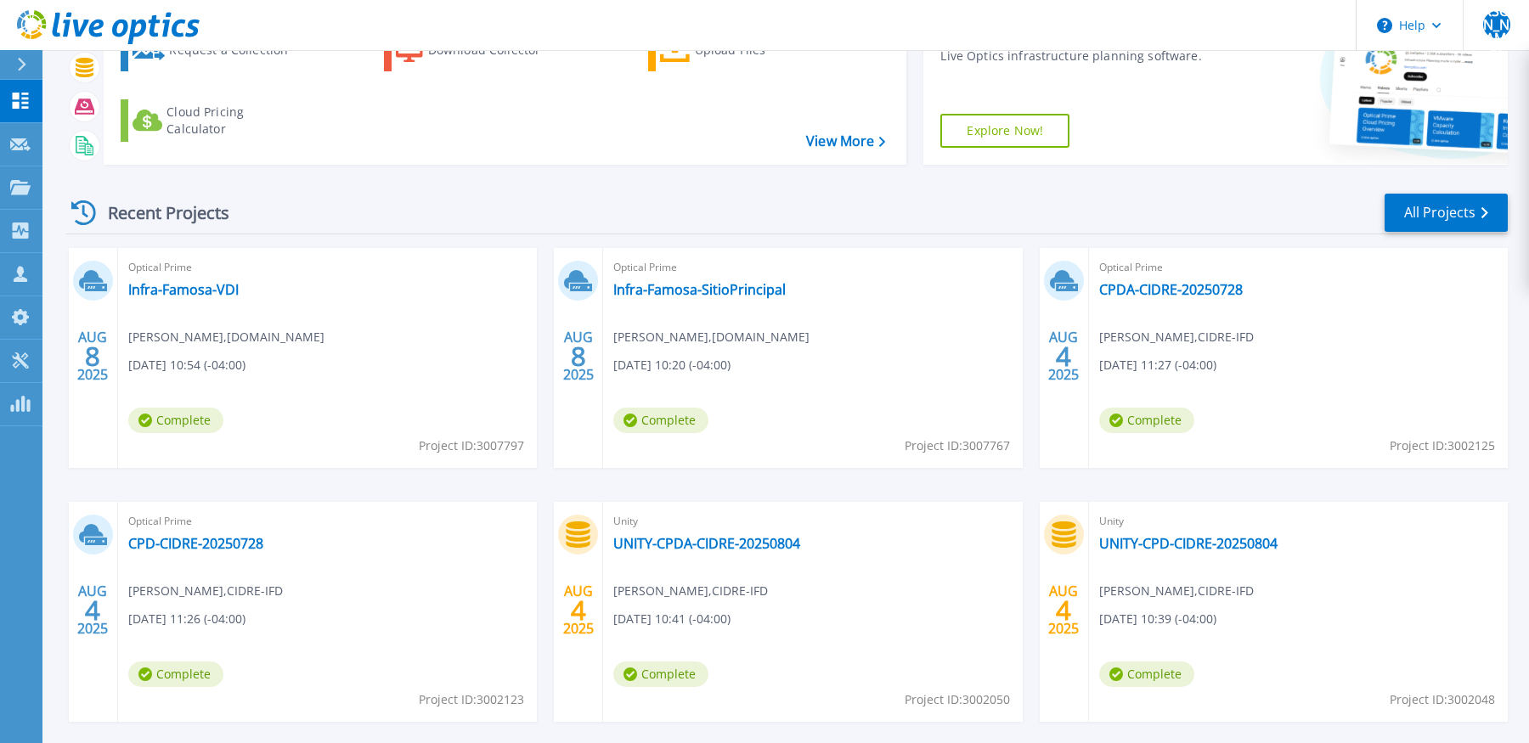
scroll to position [123, 0]
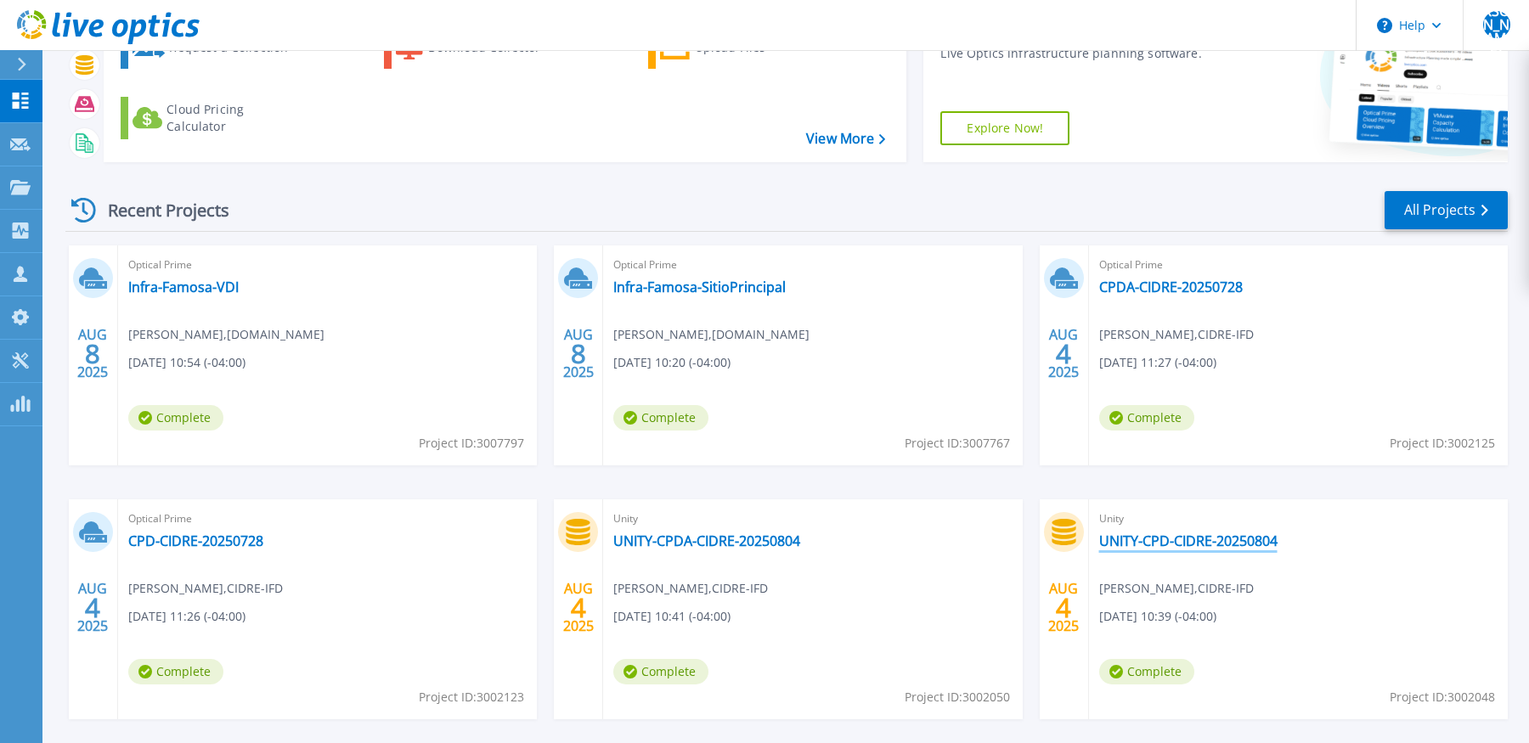
click at [1177, 538] on link "UNITY-CPD-CIDRE-20250804" at bounding box center [1188, 541] width 178 height 17
